Goal: Navigation & Orientation: Find specific page/section

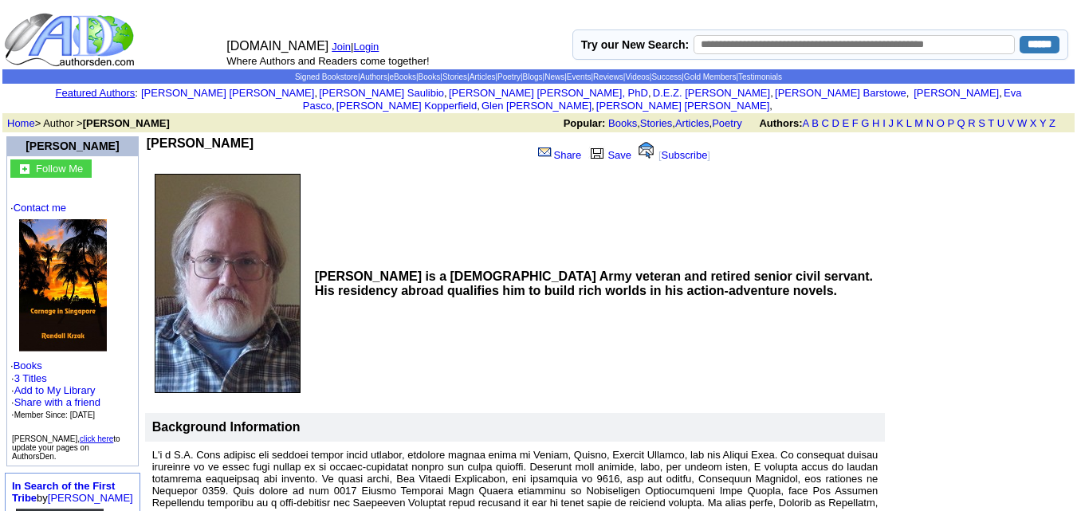
click at [135, 92] on link "Featured Authors" at bounding box center [96, 93] width 80 height 12
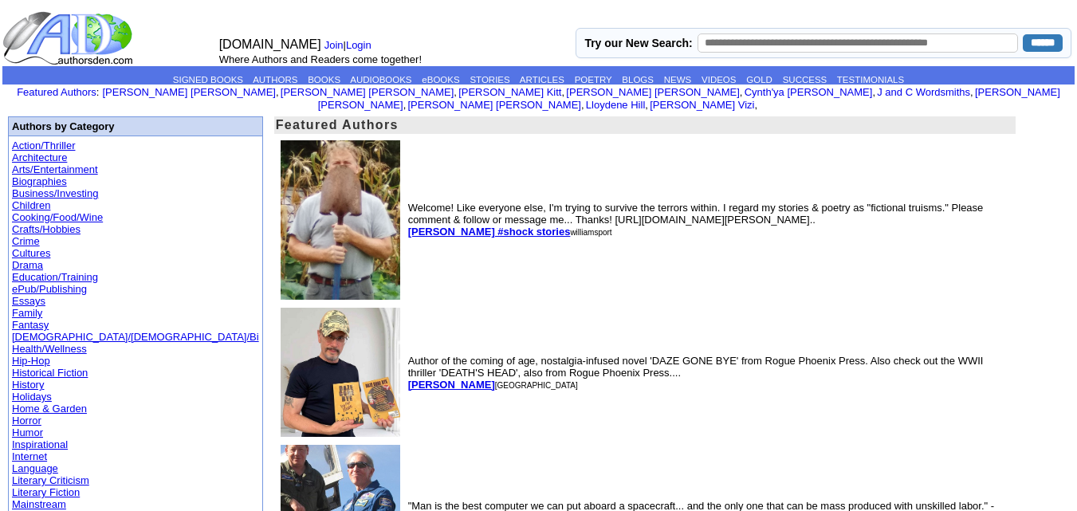
click at [73, 367] on link "Historical Fiction" at bounding box center [50, 373] width 76 height 12
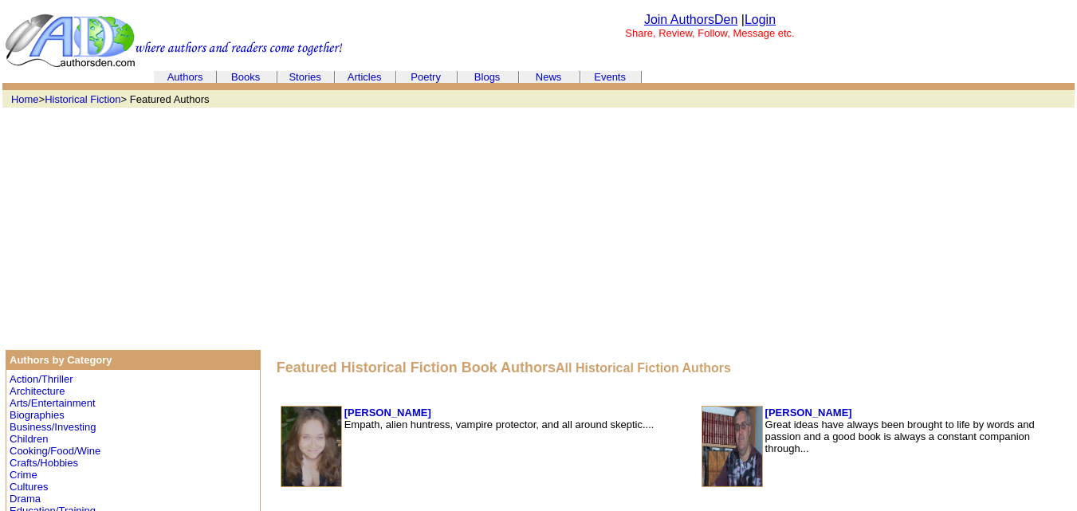
click at [194, 78] on link "Authors" at bounding box center [185, 77] width 36 height 12
